Goal: Task Accomplishment & Management: Use online tool/utility

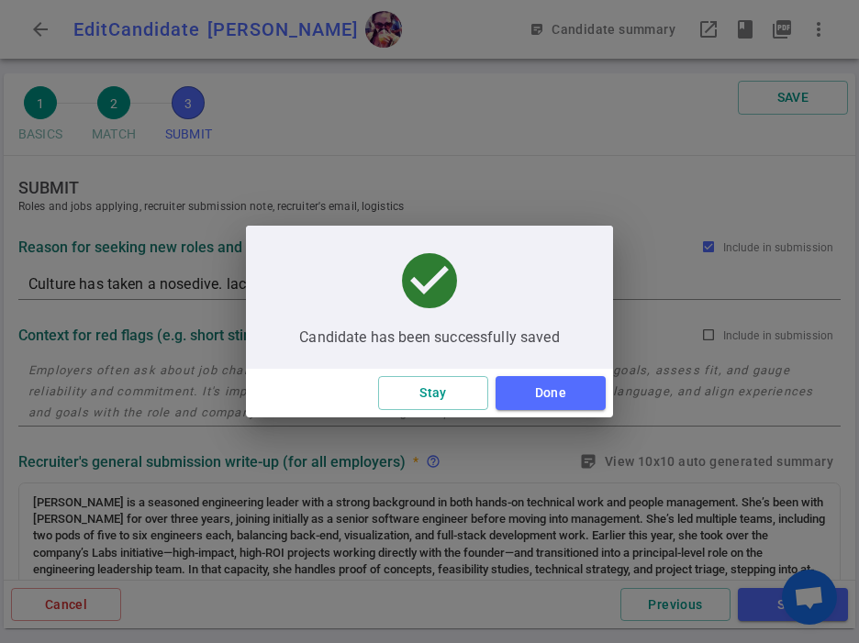
scroll to position [1062, 0]
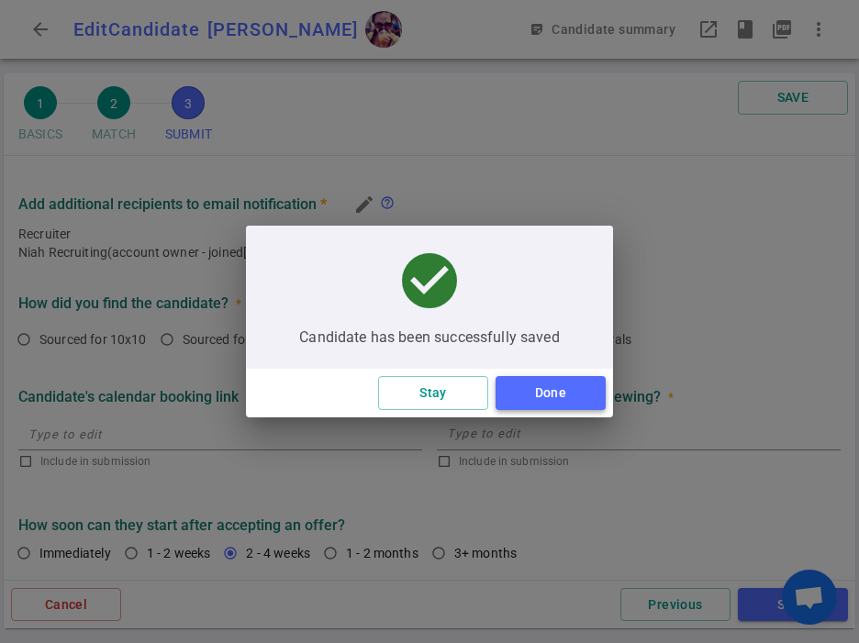
click at [549, 391] on button "Done" at bounding box center [551, 393] width 110 height 34
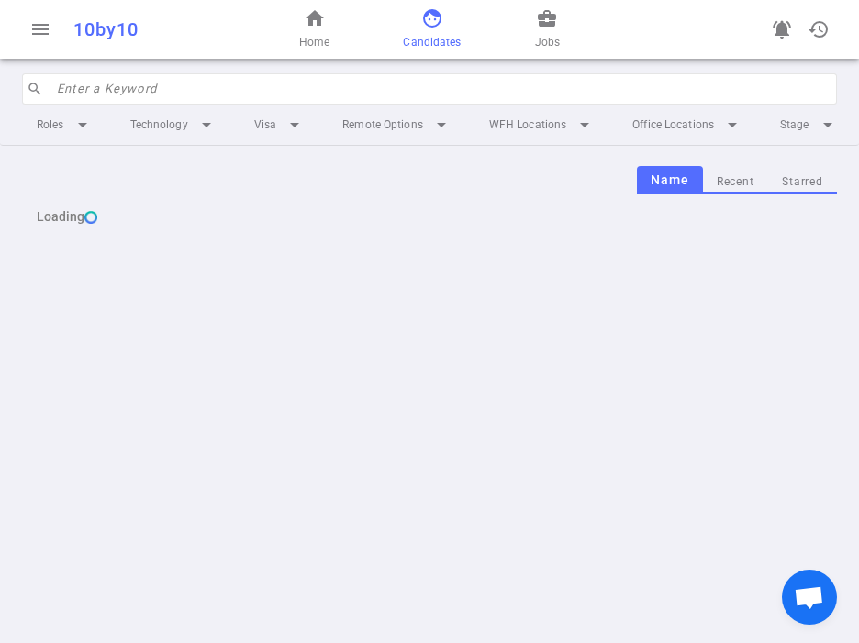
click at [122, 103] on input "search" at bounding box center [441, 88] width 769 height 29
click at [38, 27] on span "menu" at bounding box center [40, 29] width 22 height 22
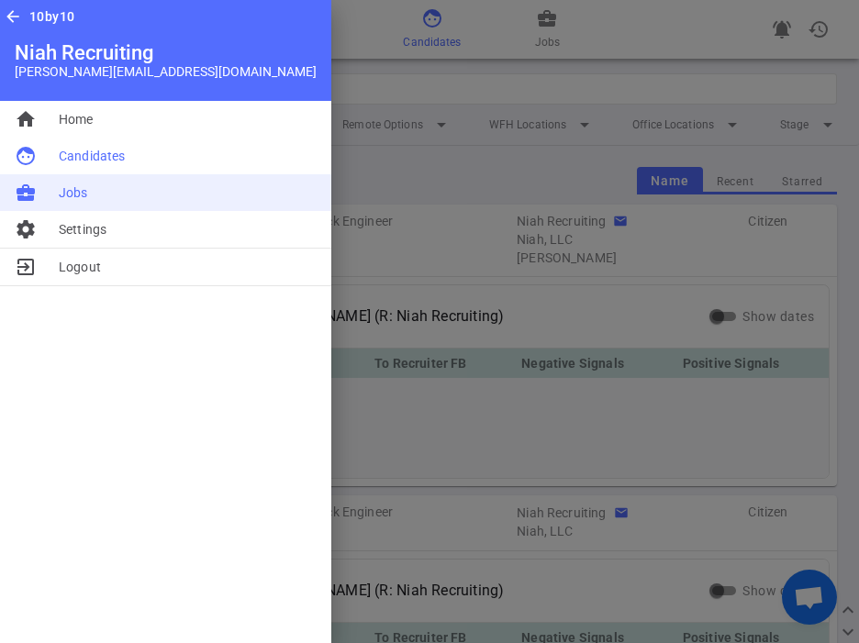
click at [71, 184] on span "Jobs" at bounding box center [73, 193] width 29 height 18
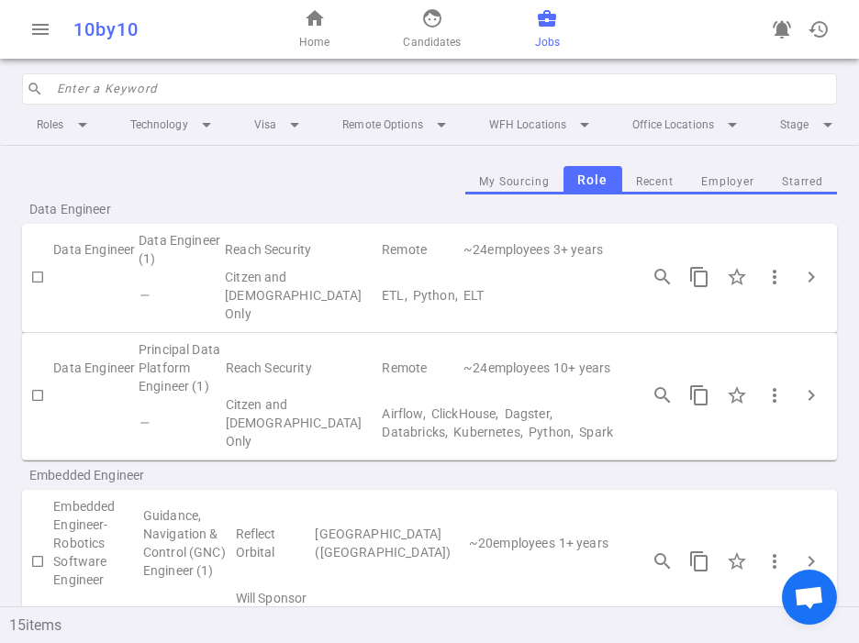
click at [194, 85] on input "search" at bounding box center [441, 88] width 769 height 29
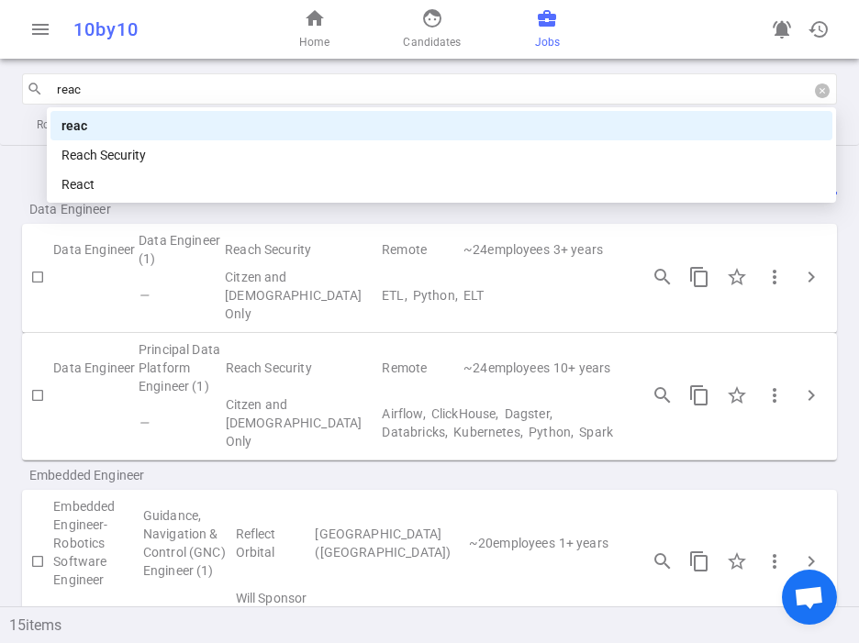
type input "reach"
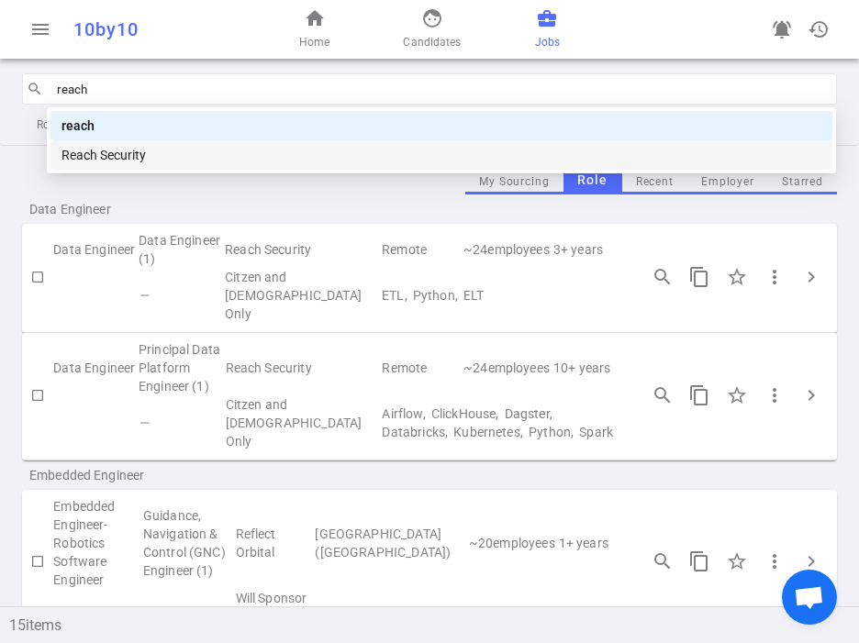
click at [100, 162] on div "Reach Security" at bounding box center [441, 155] width 760 height 20
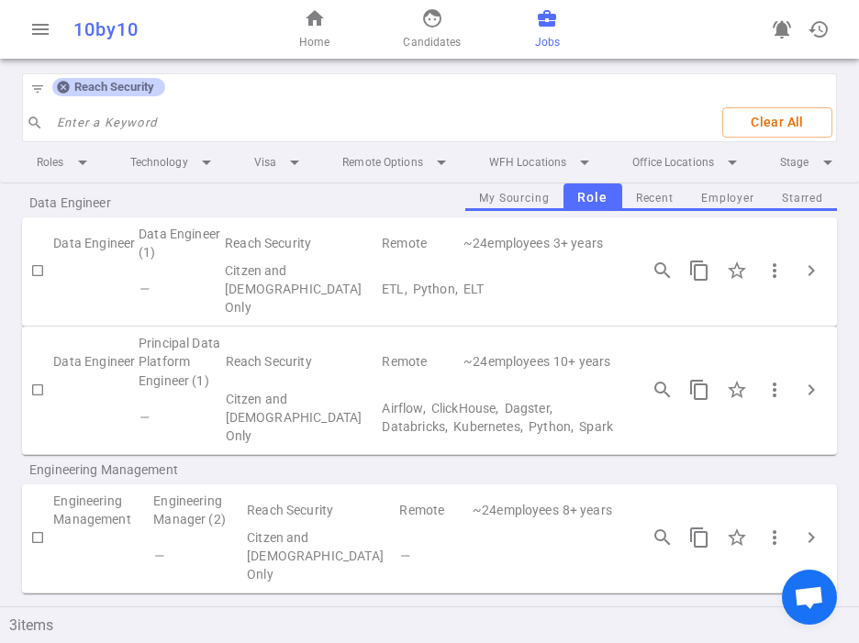
scroll to position [41, 0]
click at [251, 441] on td "Citzen and [DEMOGRAPHIC_DATA] Only" at bounding box center [302, 419] width 157 height 55
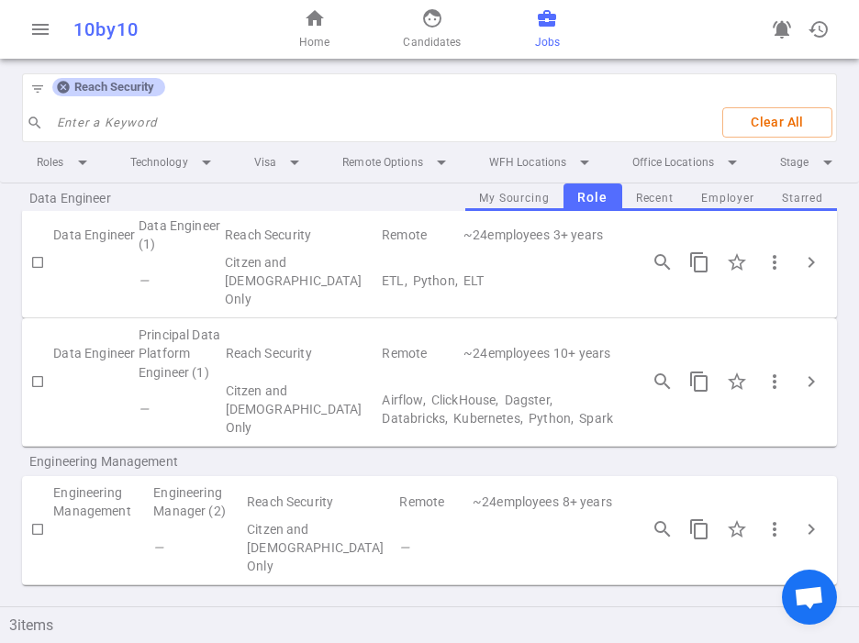
click at [269, 283] on td "Citzen and [DEMOGRAPHIC_DATA] Only" at bounding box center [301, 280] width 157 height 55
click at [816, 267] on span "chevron_right" at bounding box center [811, 262] width 22 height 22
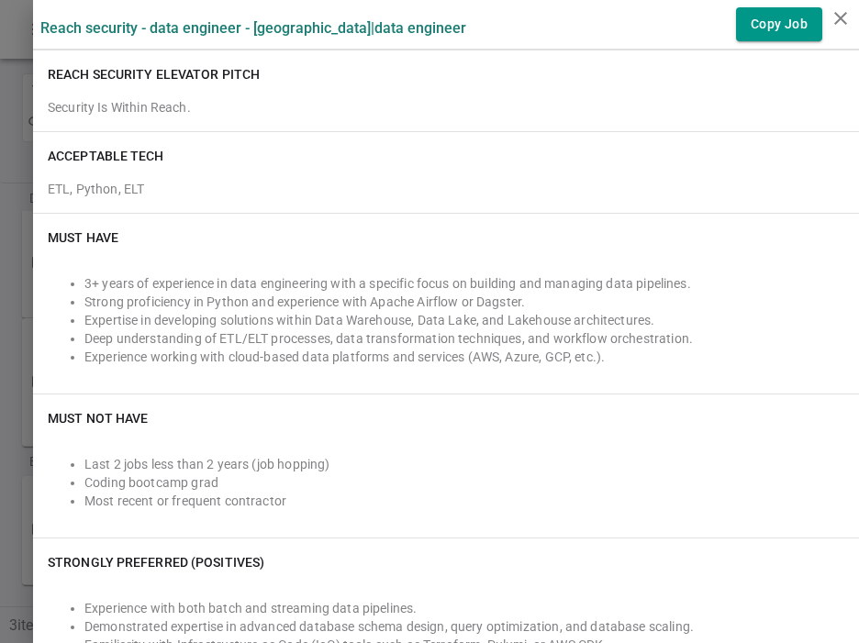
scroll to position [286, 0]
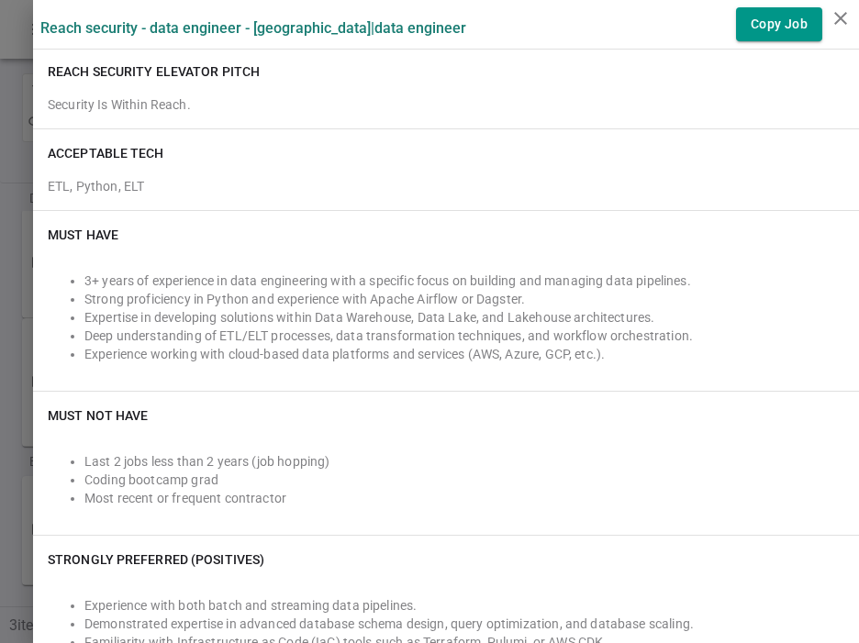
click at [214, 300] on li "Strong proficiency in Python and experience with Apache Airflow or Dagster." at bounding box center [464, 299] width 760 height 18
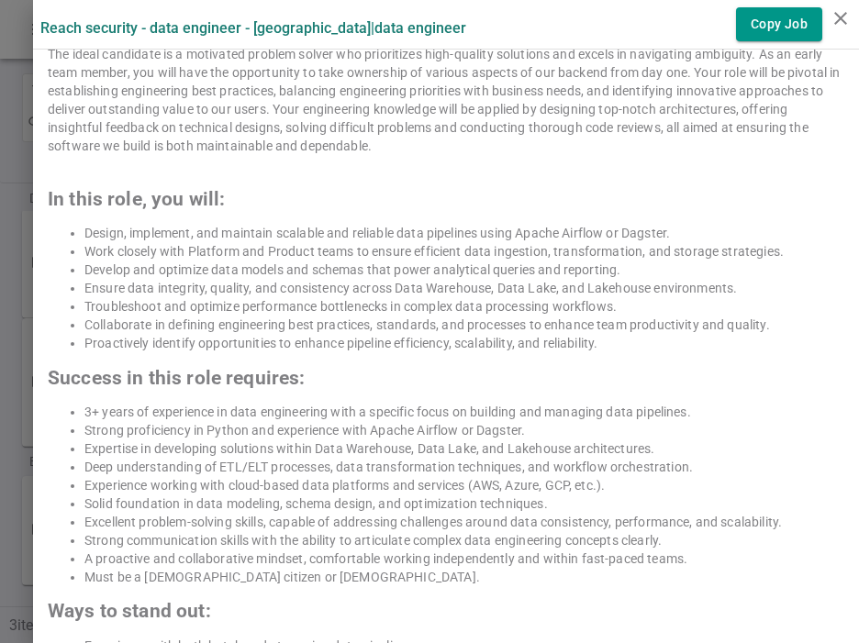
scroll to position [1031, 0]
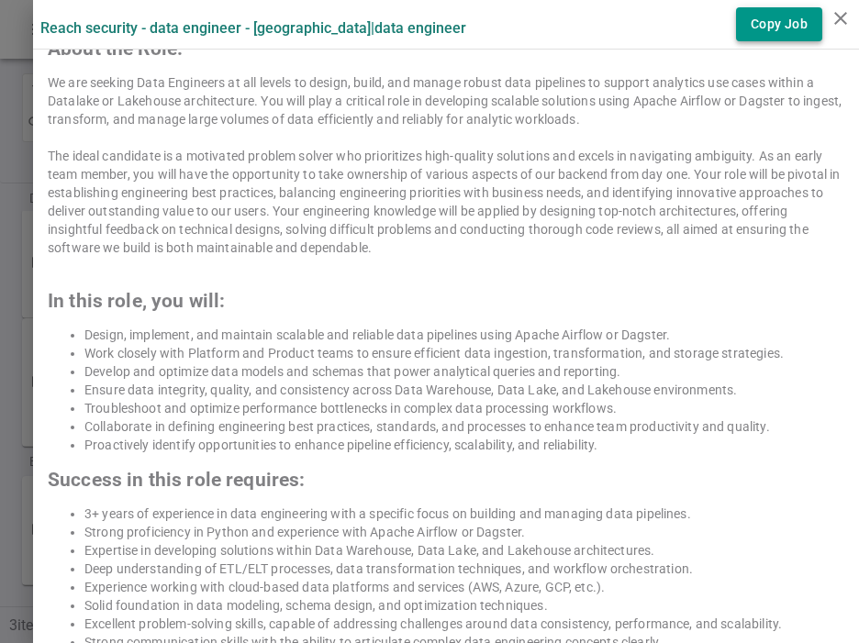
click at [789, 26] on button "Copy Job" at bounding box center [779, 24] width 86 height 34
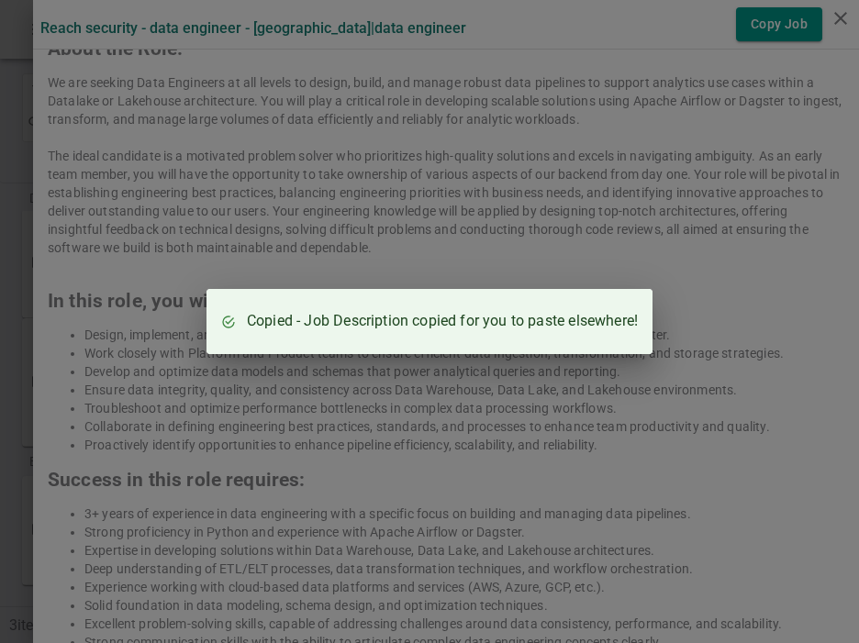
click at [309, 137] on div "Copied - Job Description copied for you to paste elsewhere!" at bounding box center [429, 321] width 859 height 643
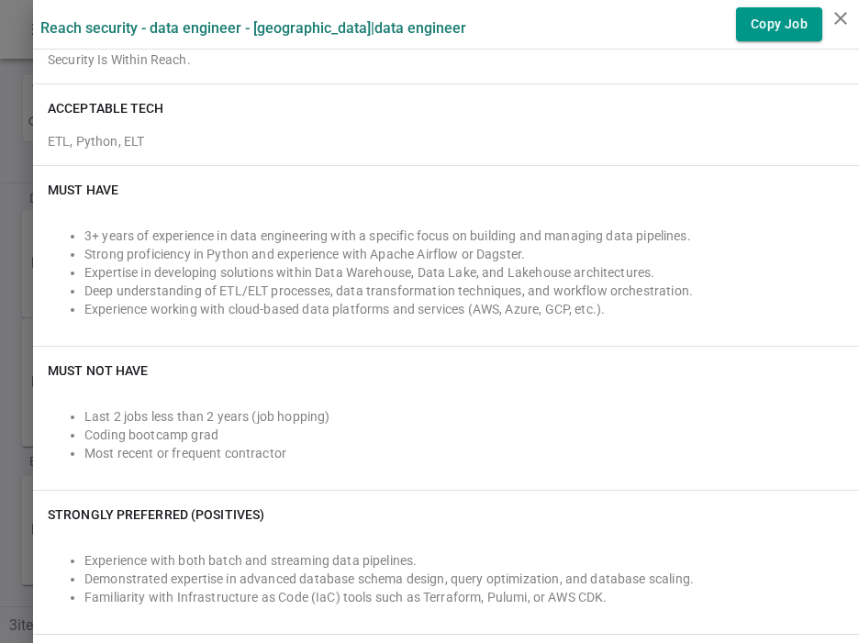
scroll to position [245, 0]
